Goal: Find specific page/section: Find specific page/section

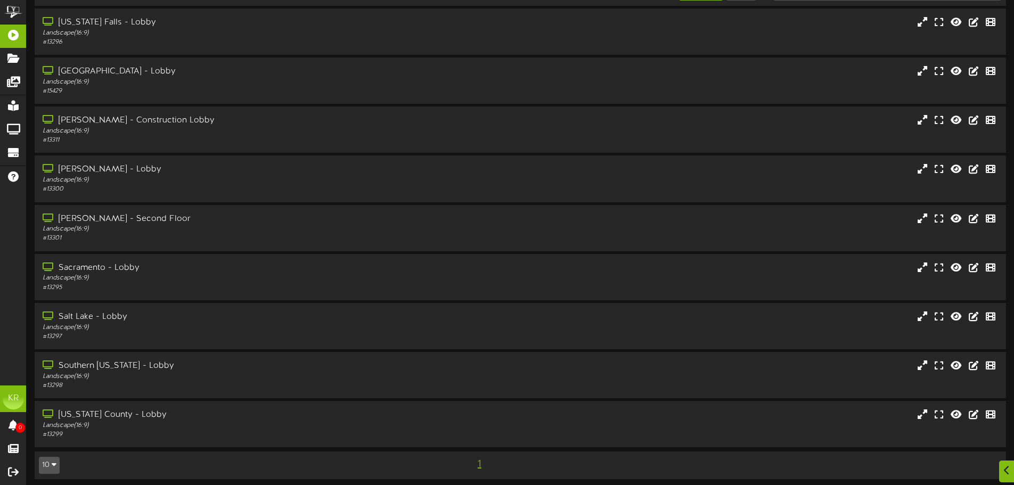
scroll to position [36, 0]
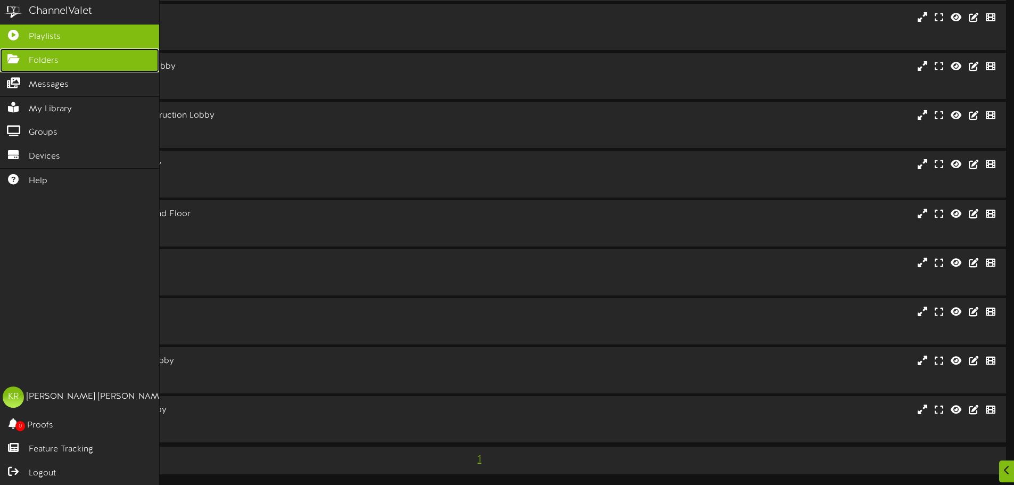
click at [84, 60] on link "Folders" at bounding box center [79, 60] width 159 height 24
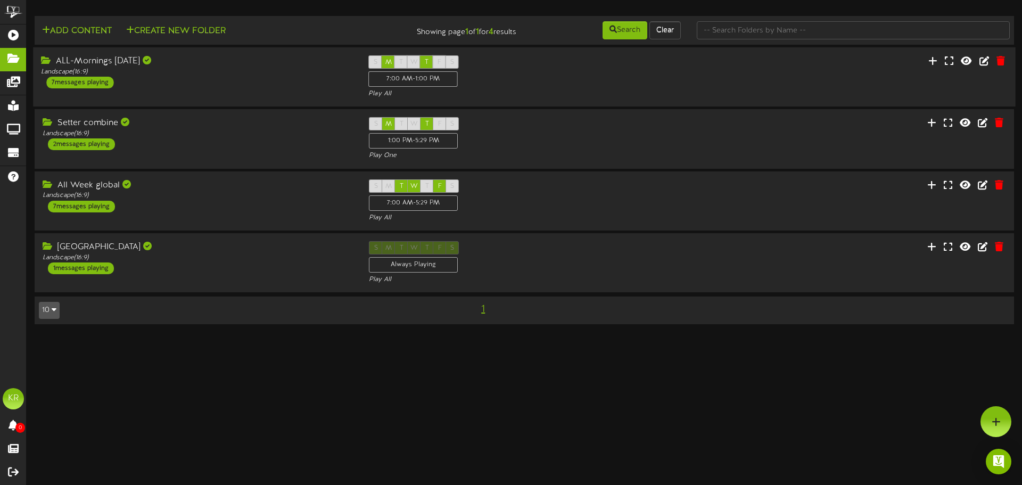
click at [180, 88] on div "ALL-Mornings [DATE] Landscape ( 16:9 ) 7 messages playing" at bounding box center [196, 71] width 327 height 33
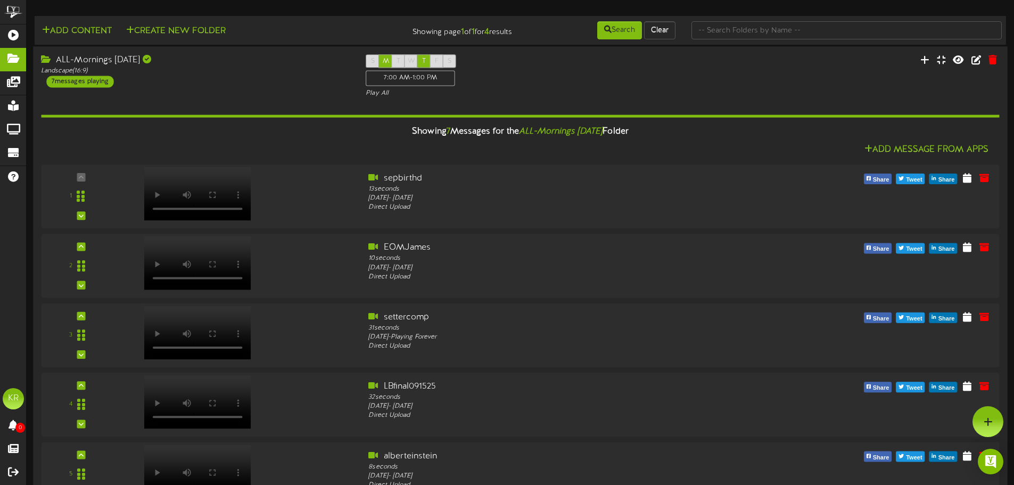
click at [180, 88] on div "ALL-Mornings [DATE] Landscape ( 16:9 ) 7 messages playing S M T W T F S 7:00 AM…" at bounding box center [520, 76] width 974 height 44
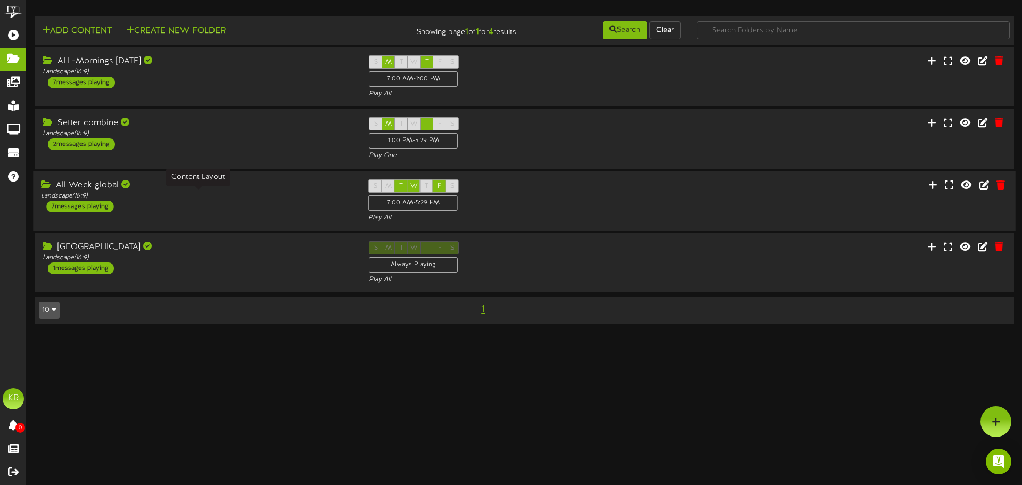
click at [153, 197] on div "Landscape ( 16:9 )" at bounding box center [196, 195] width 311 height 9
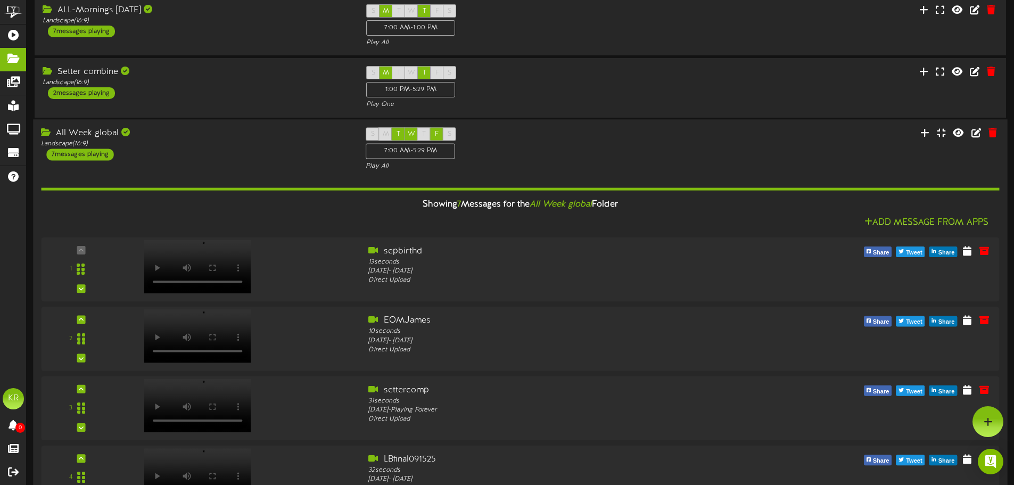
scroll to position [28, 0]
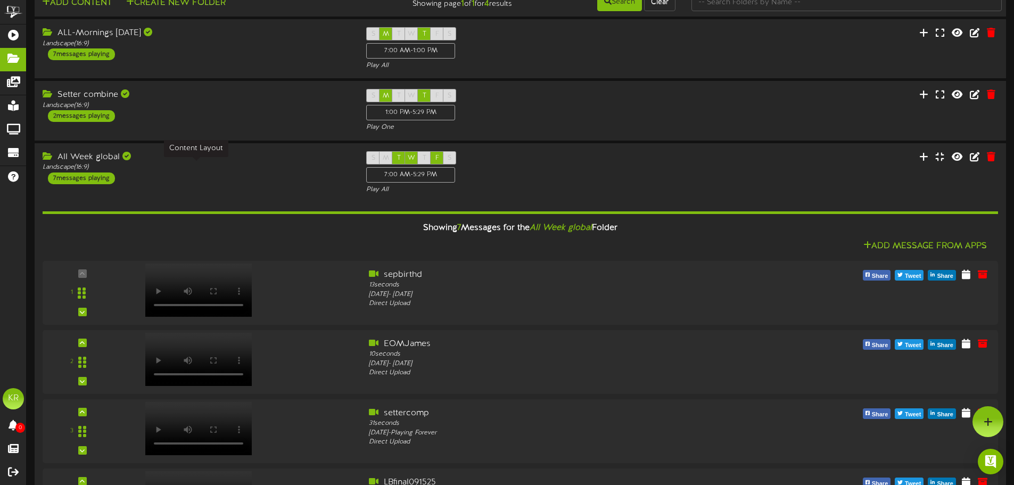
click at [148, 170] on div "Landscape ( 16:9 )" at bounding box center [197, 167] width 308 height 9
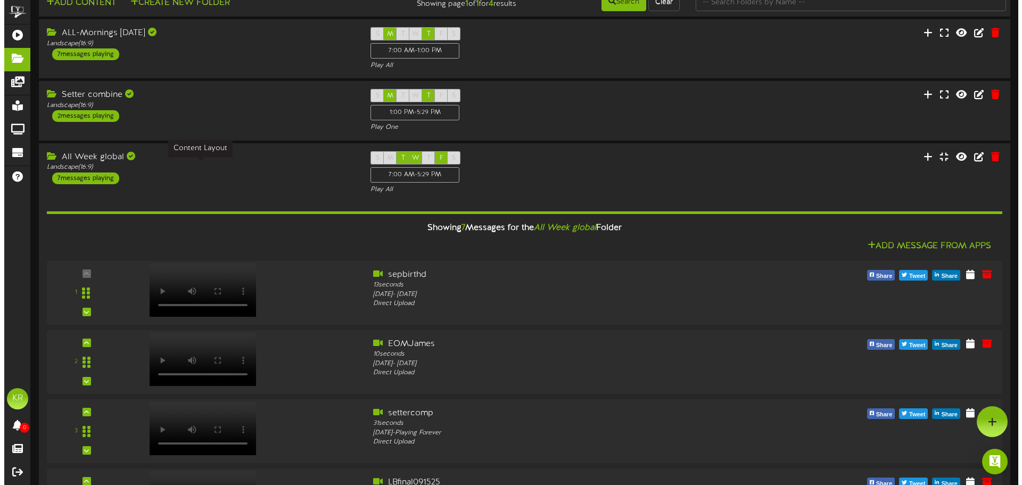
scroll to position [0, 0]
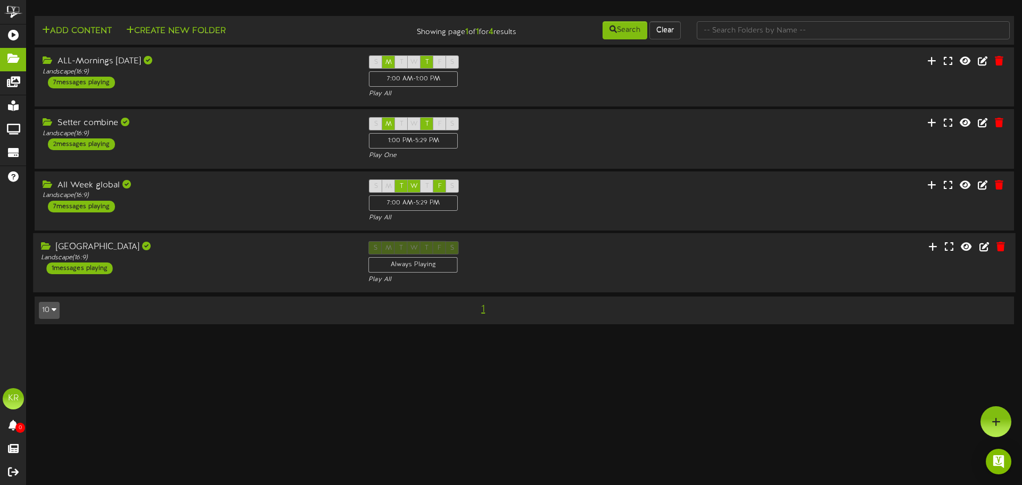
click at [175, 252] on div "[GEOGRAPHIC_DATA]" at bounding box center [196, 247] width 311 height 12
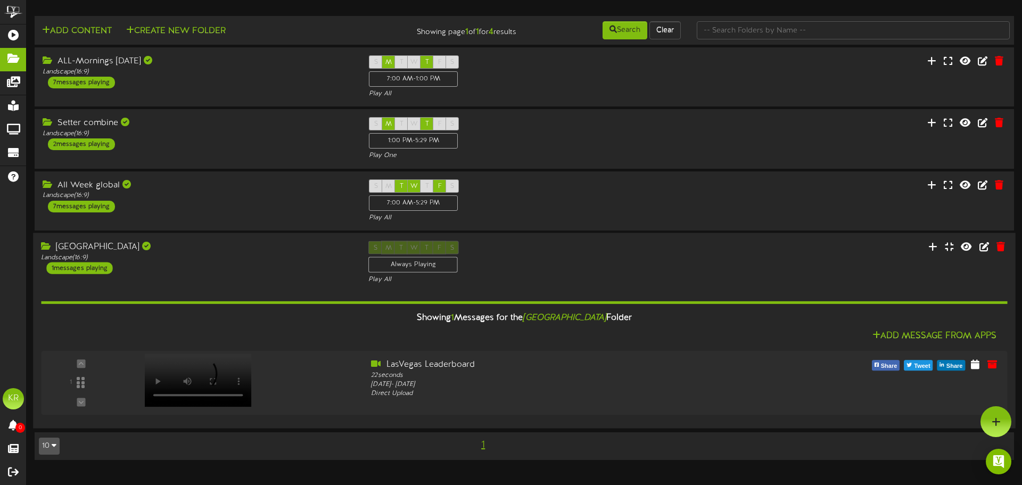
click at [176, 252] on div "[GEOGRAPHIC_DATA]" at bounding box center [196, 247] width 311 height 12
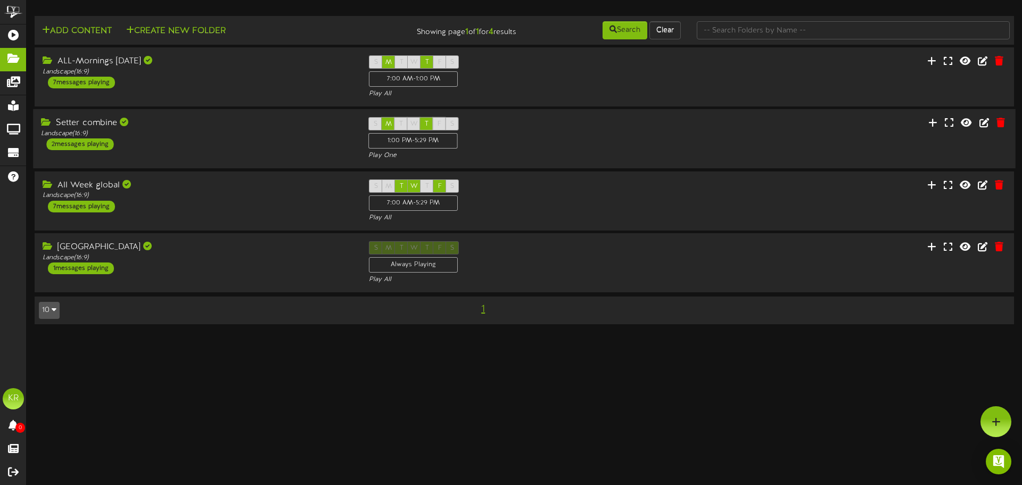
click at [141, 147] on div "Setter combine Landscape ( 16:9 ) 2 messages playing" at bounding box center [196, 133] width 327 height 33
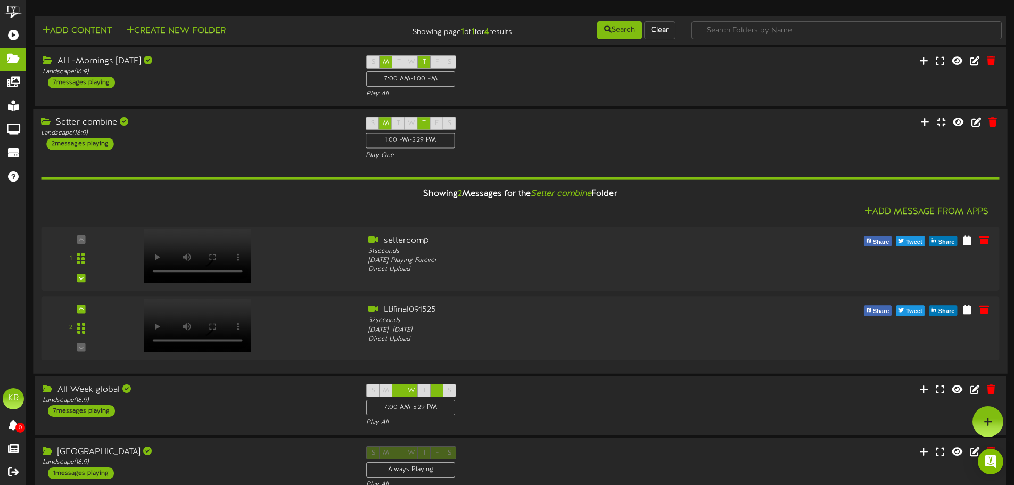
click at [170, 144] on div "Setter combine Landscape ( 16:9 ) 2 messages playing" at bounding box center [195, 133] width 325 height 33
